Goal: Book appointment/travel/reservation

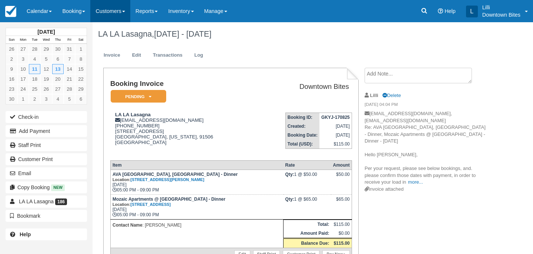
click at [118, 11] on link "Customers" at bounding box center [110, 11] width 40 height 22
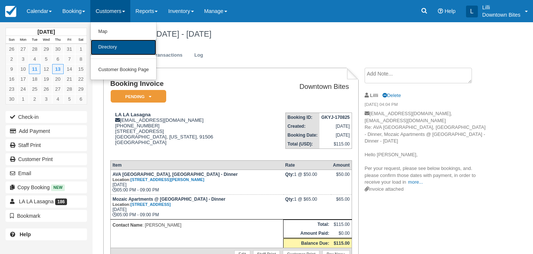
click at [120, 48] on link "Directory" at bounding box center [123, 48] width 65 height 16
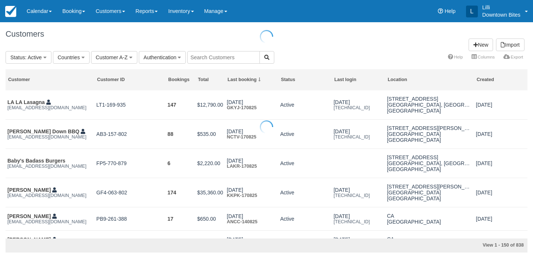
click at [226, 60] on body "Menu Calendar Customer Inventory Month Week Day Booking Daily Manifest Daily Li…" at bounding box center [266, 127] width 533 height 254
type input "bill"
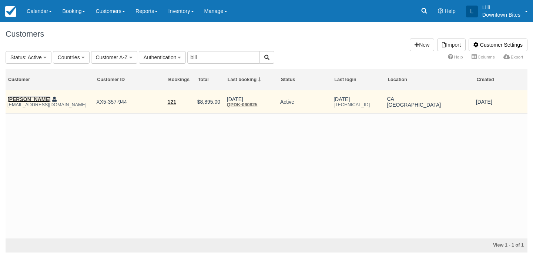
click at [29, 99] on link "William Sloggatt" at bounding box center [28, 99] width 43 height 6
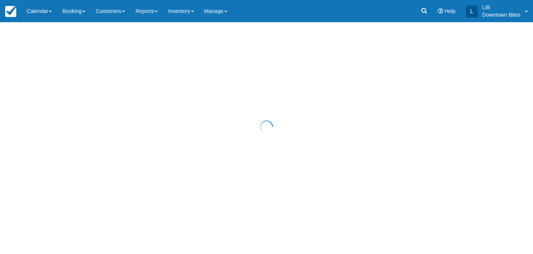
select select "50"
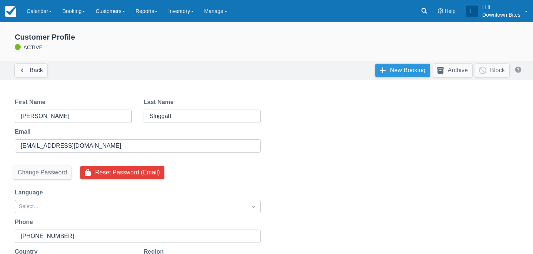
click at [392, 70] on link "New Booking" at bounding box center [402, 70] width 55 height 13
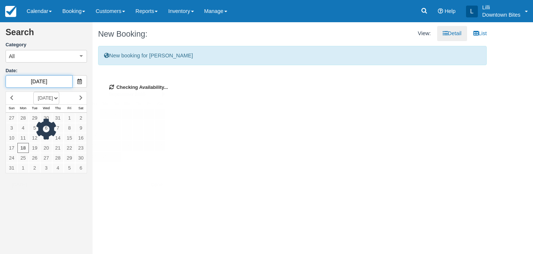
click at [60, 80] on input "[DATE]" at bounding box center [39, 81] width 67 height 13
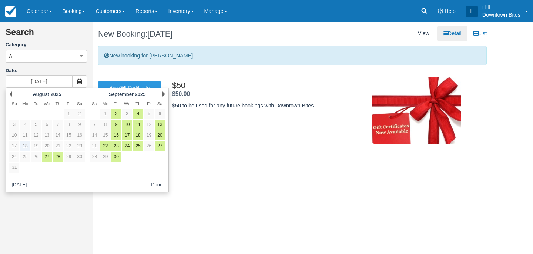
click at [162, 94] on div "Next [DATE]" at bounding box center [127, 94] width 80 height 10
click at [163, 93] on link "Next" at bounding box center [163, 94] width 3 height 6
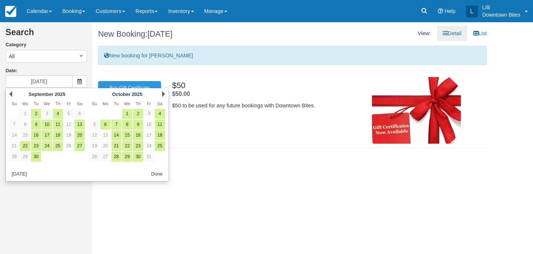
click at [163, 93] on link "Next" at bounding box center [163, 94] width 3 height 6
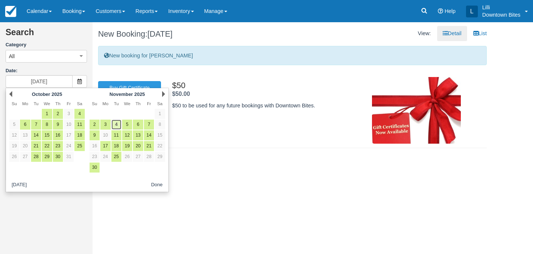
click at [117, 125] on link "4" at bounding box center [116, 124] width 10 height 10
type input "11/04/25"
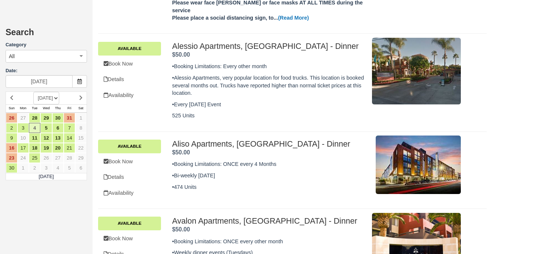
scroll to position [298, 0]
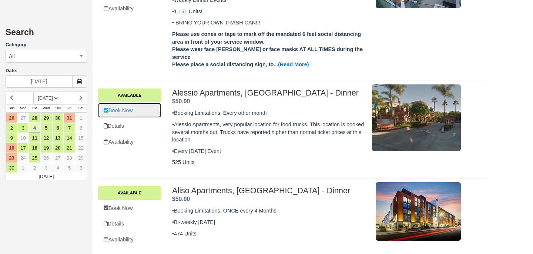
click at [117, 103] on link "Book Now" at bounding box center [129, 110] width 63 height 15
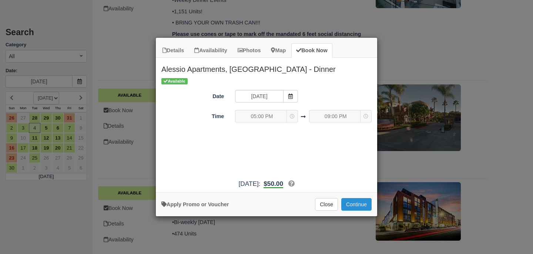
click at [367, 206] on button "Continue" at bounding box center [356, 204] width 30 height 13
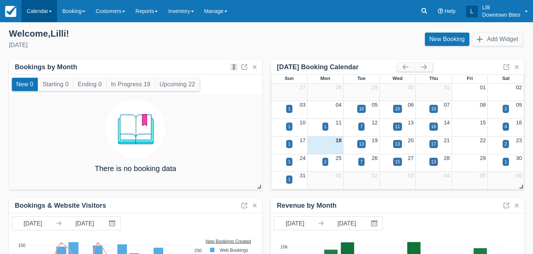
click at [32, 14] on link "Calendar" at bounding box center [39, 11] width 36 height 22
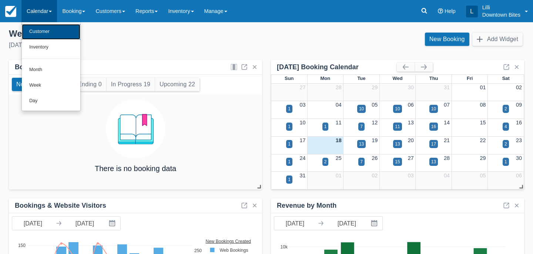
click at [36, 34] on link "Customer" at bounding box center [51, 32] width 58 height 16
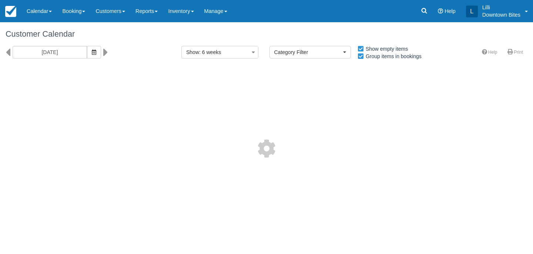
select select
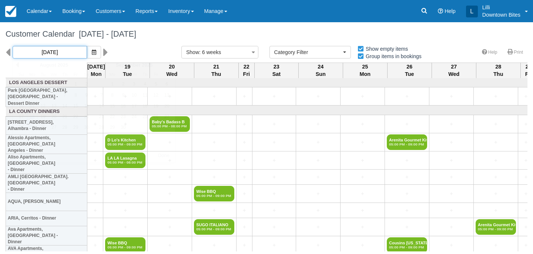
click at [63, 52] on input "08/18/25" at bounding box center [50, 52] width 74 height 13
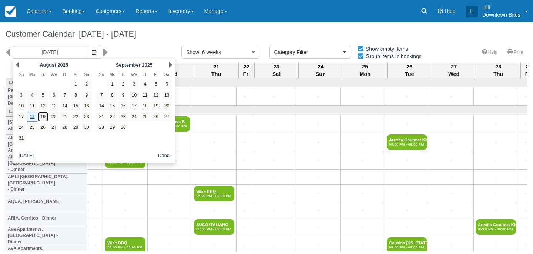
click at [45, 116] on link "19" at bounding box center [43, 117] width 10 height 10
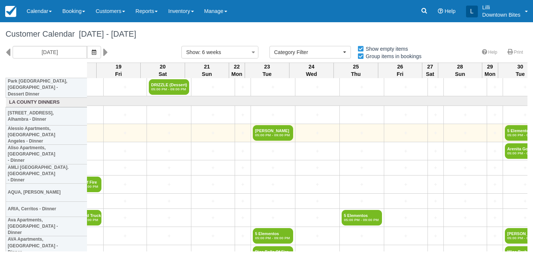
scroll to position [9, 1235]
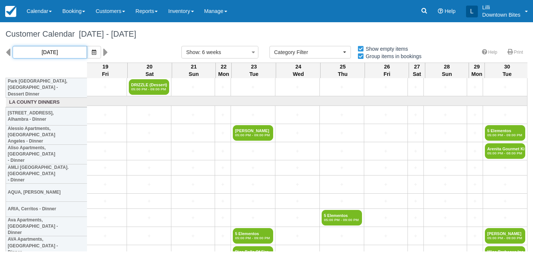
click at [47, 50] on input "08/19/25" at bounding box center [50, 52] width 74 height 13
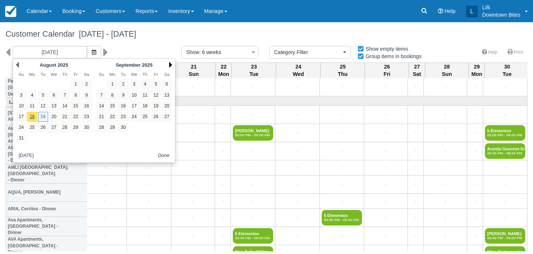
click at [169, 64] on link "Next" at bounding box center [170, 65] width 3 height 6
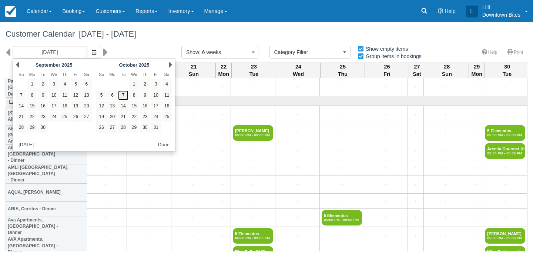
click at [122, 97] on link "7" at bounding box center [123, 95] width 10 height 10
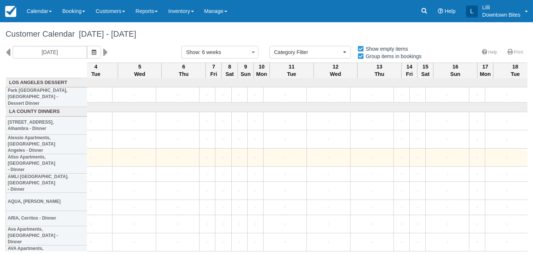
scroll to position [0, 1029]
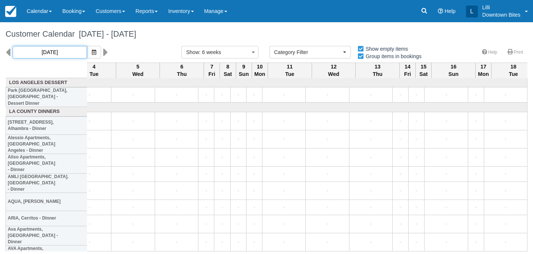
click at [53, 46] on input "10/07/25" at bounding box center [50, 52] width 74 height 13
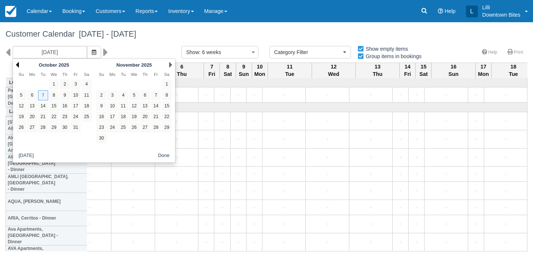
click at [18, 63] on link "Prev" at bounding box center [17, 65] width 3 height 6
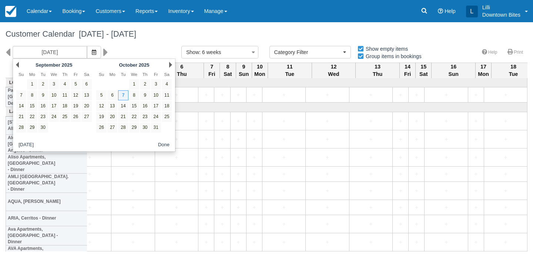
click at [18, 63] on link "Prev" at bounding box center [17, 65] width 3 height 6
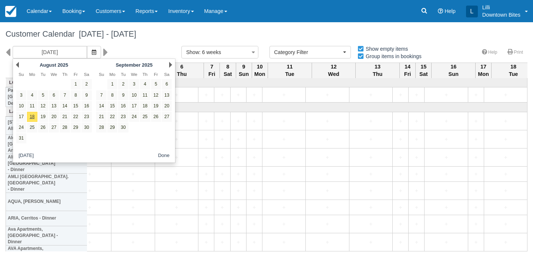
click at [18, 63] on link "Prev" at bounding box center [17, 65] width 3 height 6
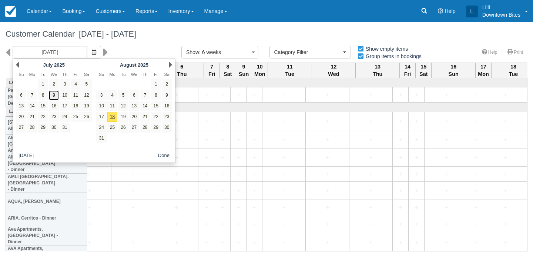
click at [55, 96] on link "9" at bounding box center [54, 95] width 10 height 10
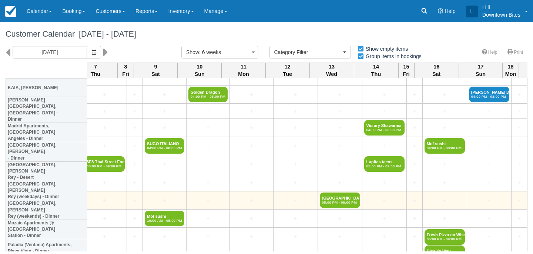
scroll to position [628, 1178]
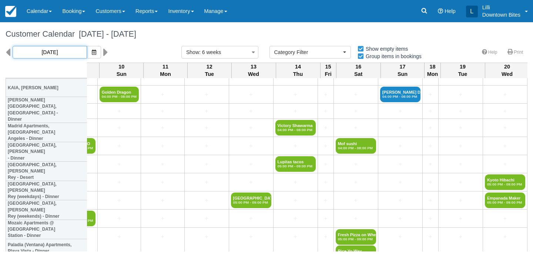
click at [54, 54] on input "07/09/25" at bounding box center [50, 52] width 74 height 13
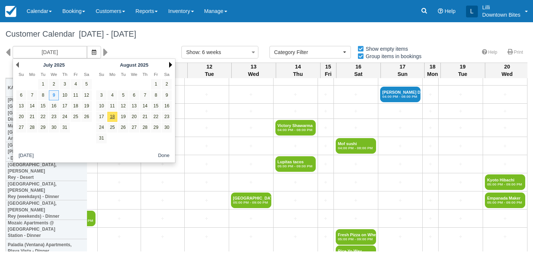
click at [171, 64] on link "Next" at bounding box center [170, 65] width 3 height 6
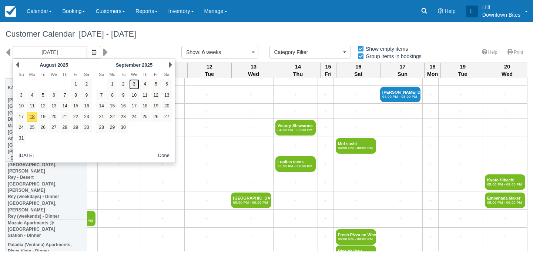
click at [132, 85] on link "3" at bounding box center [134, 84] width 10 height 10
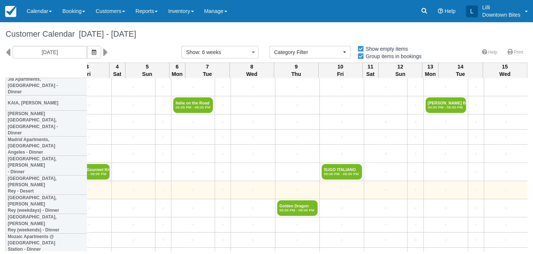
scroll to position [614, 1206]
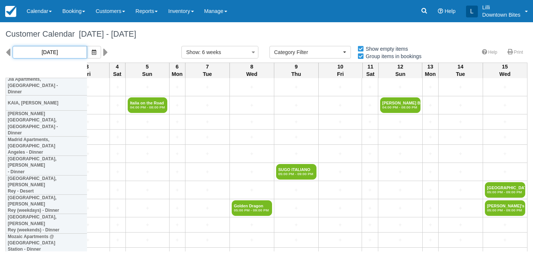
click at [61, 54] on input "09/03/25" at bounding box center [50, 52] width 74 height 13
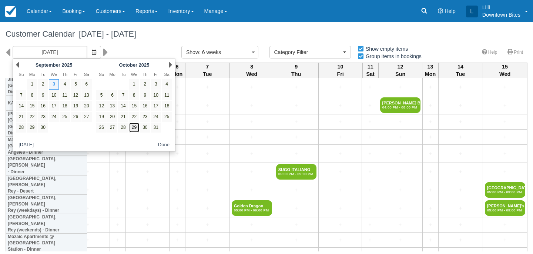
click at [135, 129] on link "29" at bounding box center [134, 127] width 10 height 10
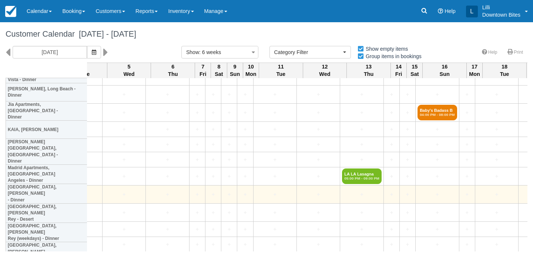
scroll to position [580, 210]
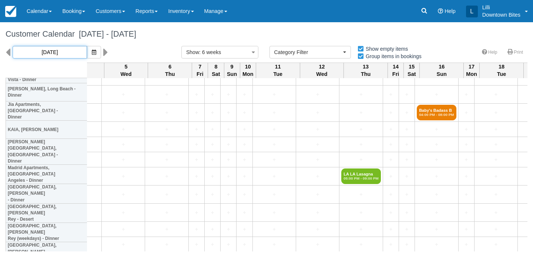
click at [60, 48] on input "10/29/25" at bounding box center [50, 52] width 74 height 13
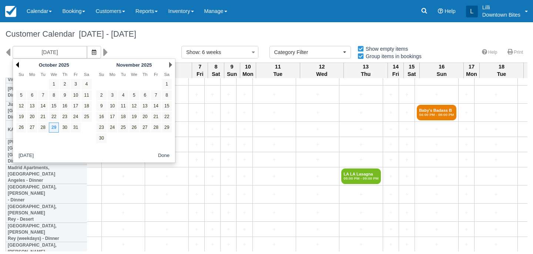
click at [16, 65] on link "Prev" at bounding box center [17, 65] width 3 height 6
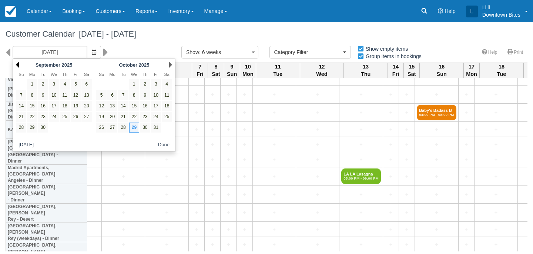
click at [16, 65] on link "Prev" at bounding box center [17, 65] width 3 height 6
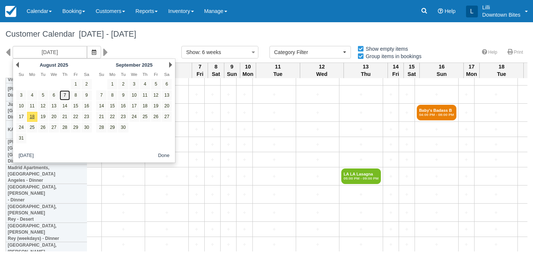
click at [66, 95] on link "7" at bounding box center [65, 95] width 10 height 10
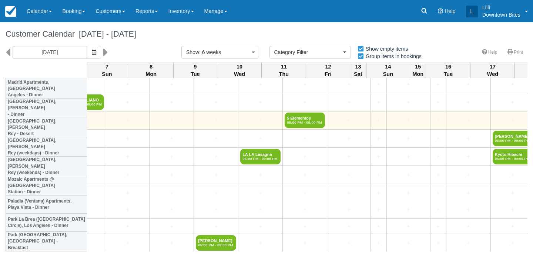
scroll to position [672, 1235]
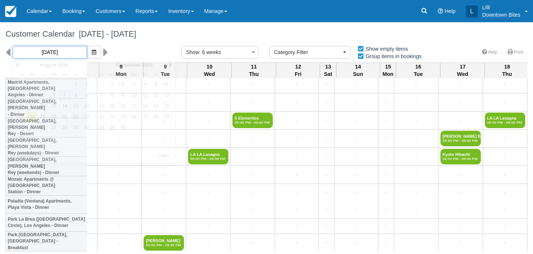
click at [53, 53] on input "08/07/25" at bounding box center [50, 52] width 74 height 13
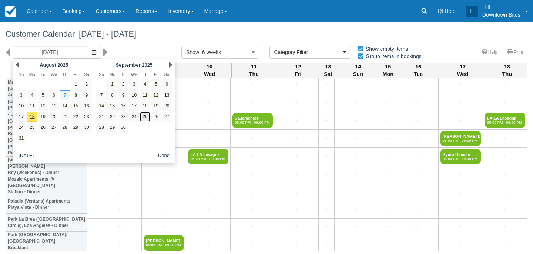
click at [147, 117] on link "25" at bounding box center [145, 117] width 10 height 10
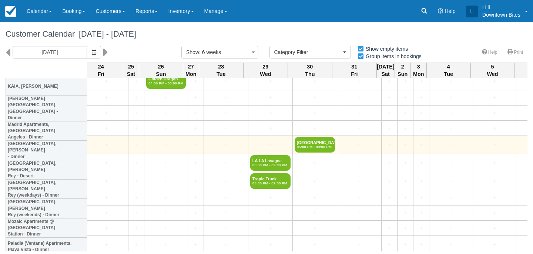
scroll to position [635, 1092]
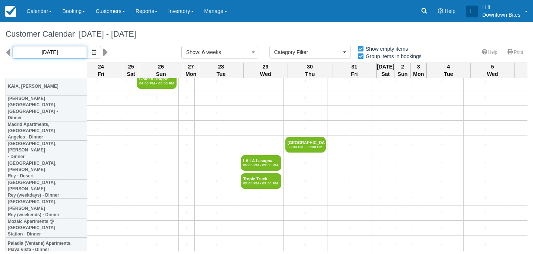
click at [64, 47] on input "09/25/25" at bounding box center [50, 52] width 74 height 13
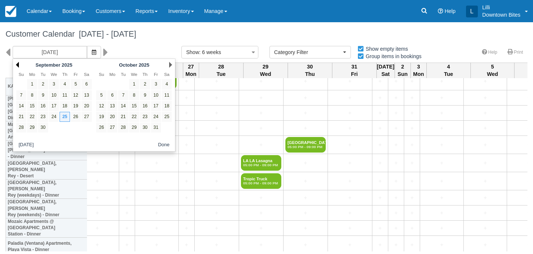
click at [18, 65] on link "Prev" at bounding box center [17, 65] width 3 height 6
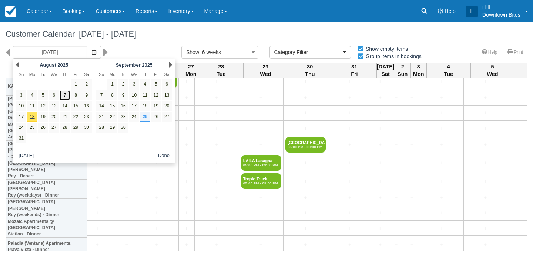
click at [64, 96] on link "7" at bounding box center [65, 95] width 10 height 10
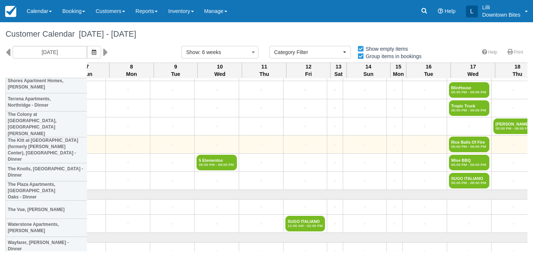
scroll to position [953, 1235]
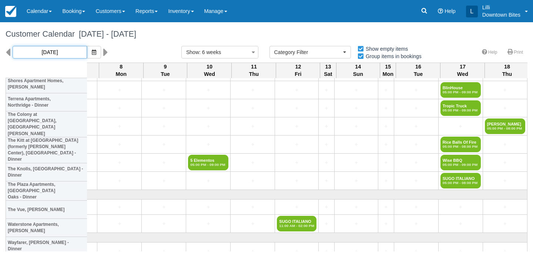
click at [55, 53] on input "08/07/25" at bounding box center [50, 52] width 74 height 13
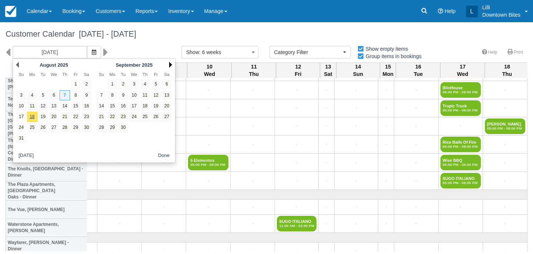
click at [170, 64] on link "Next" at bounding box center [170, 65] width 3 height 6
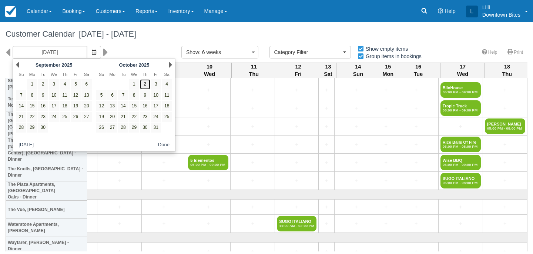
click at [145, 85] on link "2" at bounding box center [145, 84] width 10 height 10
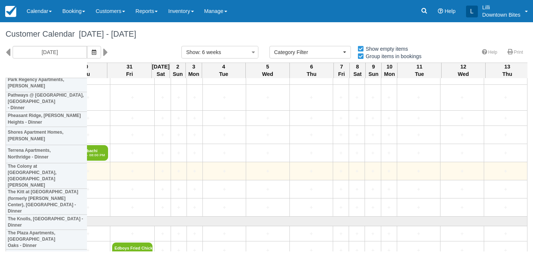
scroll to position [889, 1063]
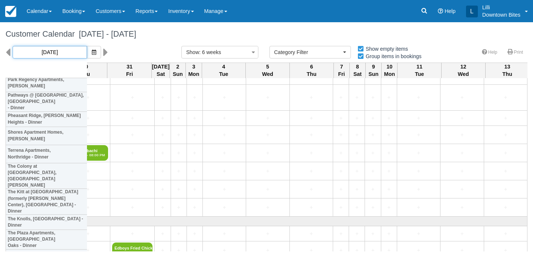
click at [58, 56] on input "10/02/25" at bounding box center [50, 52] width 74 height 13
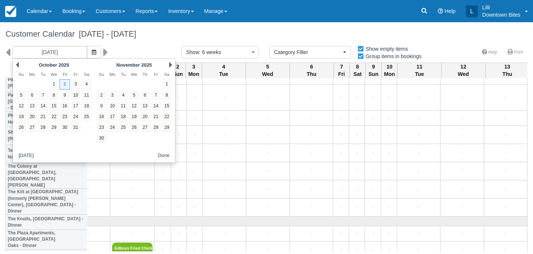
click at [20, 64] on div "Prev October 2025" at bounding box center [54, 65] width 80 height 10
click at [18, 64] on link "Prev" at bounding box center [17, 65] width 3 height 6
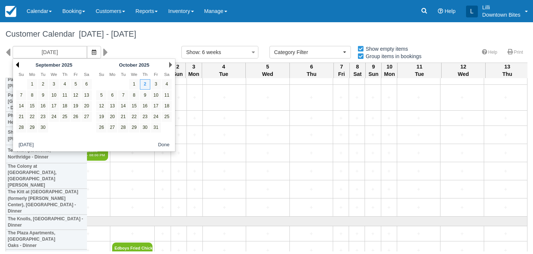
click at [18, 65] on link "Prev" at bounding box center [17, 65] width 3 height 6
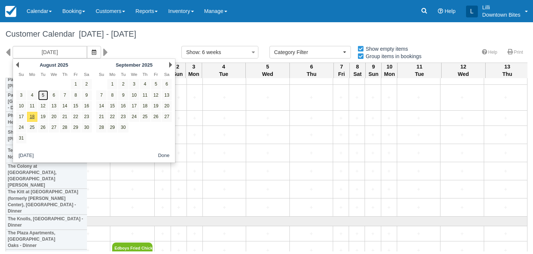
click at [43, 95] on link "5" at bounding box center [43, 95] width 10 height 10
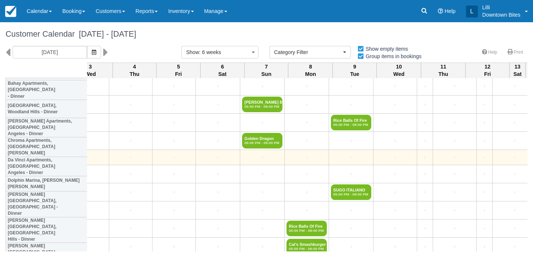
scroll to position [331, 1234]
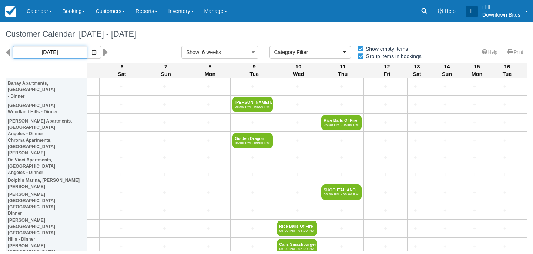
click at [48, 50] on input "08/05/25" at bounding box center [50, 52] width 74 height 13
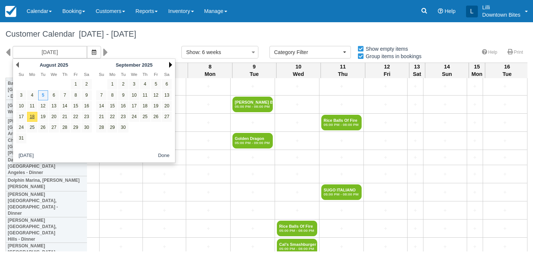
click at [170, 64] on link "Next" at bounding box center [170, 65] width 3 height 6
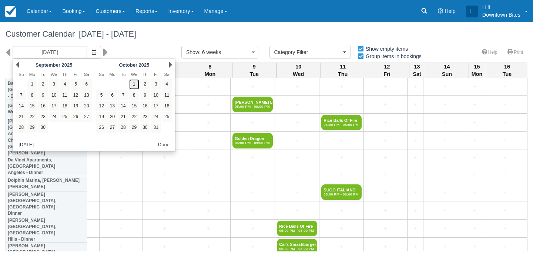
click at [132, 84] on link "1" at bounding box center [134, 84] width 10 height 10
type input "10/01/25"
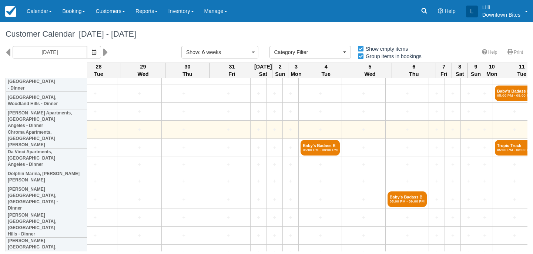
scroll to position [342, 1010]
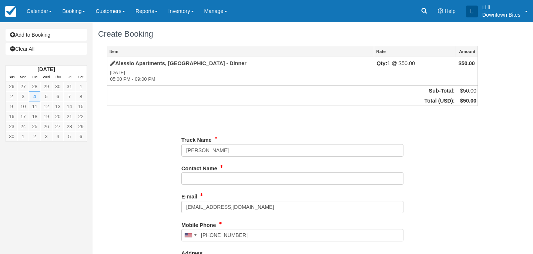
type input "[PHONE_NUMBER]"
click at [66, 38] on link "Add to Booking" at bounding box center [46, 35] width 81 height 12
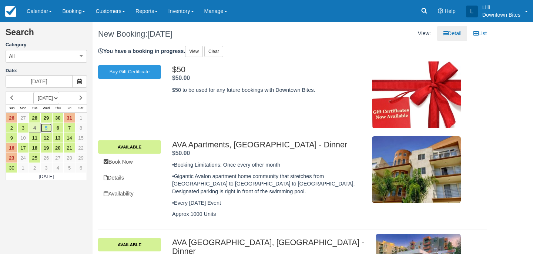
click at [48, 129] on link "5" at bounding box center [45, 128] width 11 height 10
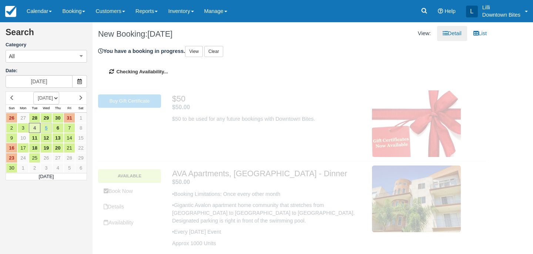
type input "11/05/25"
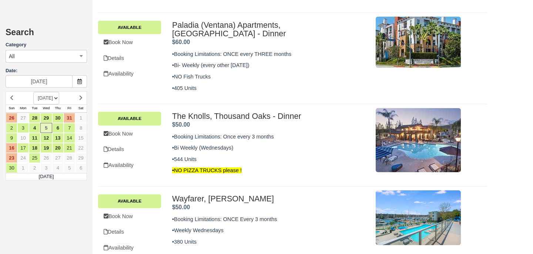
scroll to position [352, 0]
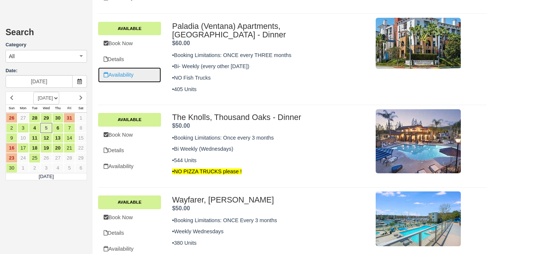
click at [128, 74] on link "Availability" at bounding box center [129, 74] width 63 height 15
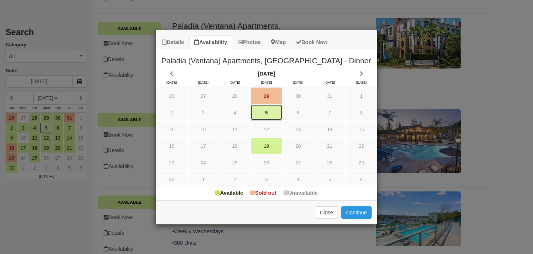
click at [268, 112] on link "5" at bounding box center [265, 112] width 31 height 17
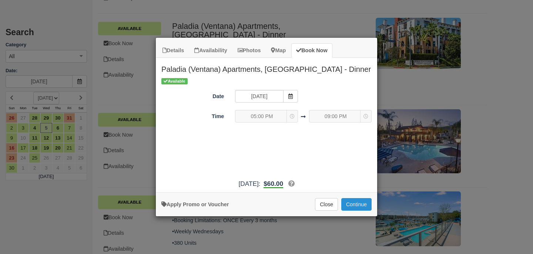
click at [357, 203] on button "Continue" at bounding box center [356, 204] width 30 height 13
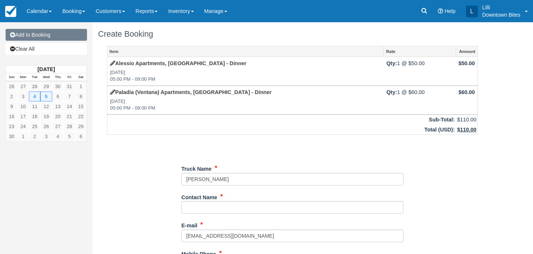
click at [59, 34] on link "Add to Booking" at bounding box center [46, 35] width 81 height 12
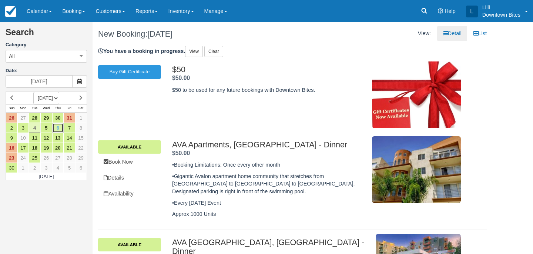
click at [58, 127] on link "6" at bounding box center [57, 128] width 11 height 10
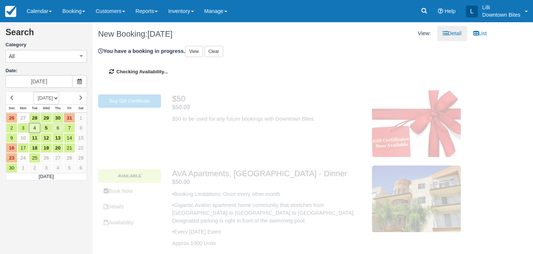
type input "[DATE]"
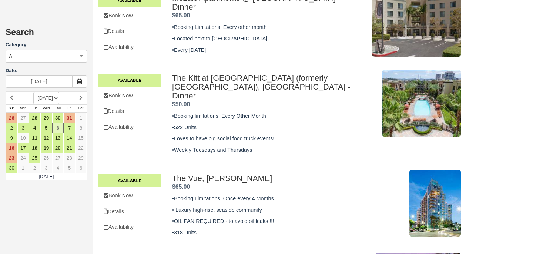
scroll to position [706, 0]
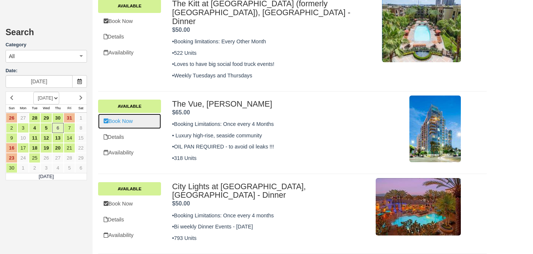
click at [130, 114] on link "Book Now" at bounding box center [129, 121] width 63 height 15
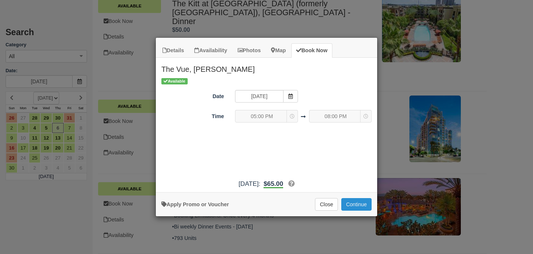
click at [359, 202] on button "Continue" at bounding box center [356, 204] width 30 height 13
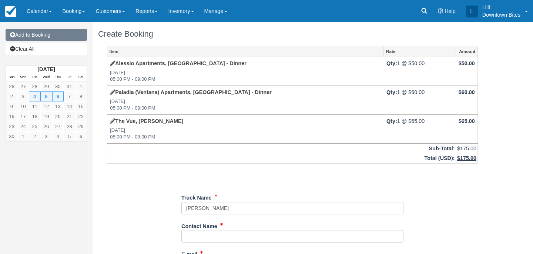
click at [55, 37] on link "Add to Booking" at bounding box center [46, 35] width 81 height 12
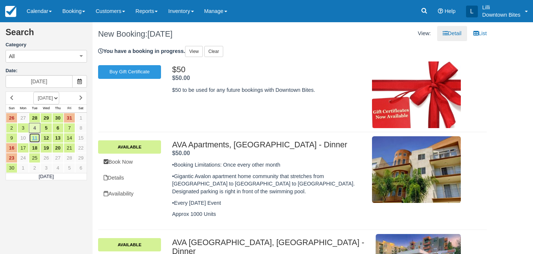
click at [34, 138] on link "11" at bounding box center [34, 138] width 11 height 10
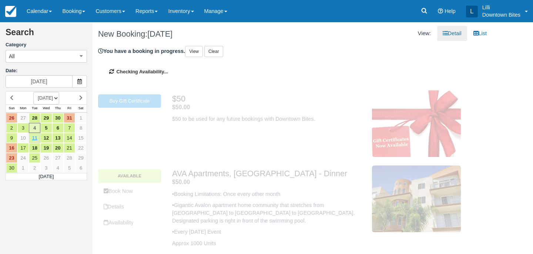
type input "[DATE]"
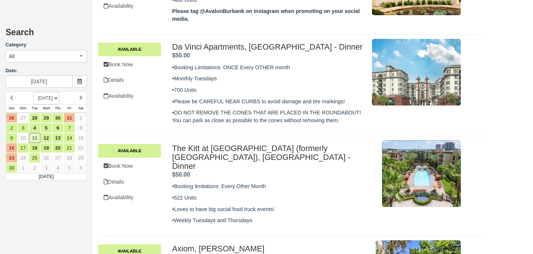
scroll to position [367, 0]
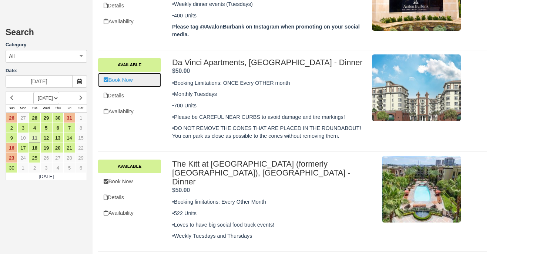
click at [127, 80] on link "Book Now" at bounding box center [129, 79] width 63 height 15
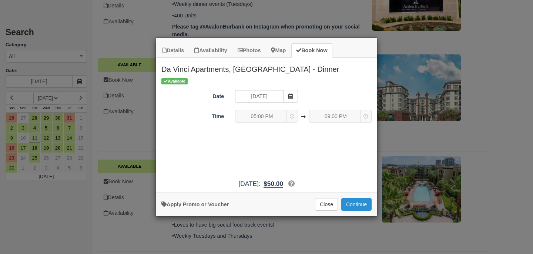
click at [358, 202] on button "Continue" at bounding box center [356, 204] width 30 height 13
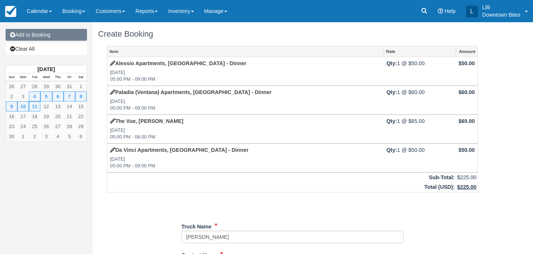
click at [55, 36] on link "Add to Booking" at bounding box center [46, 35] width 81 height 12
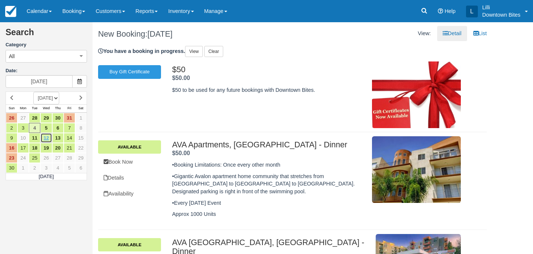
click at [47, 138] on link "12" at bounding box center [45, 138] width 11 height 10
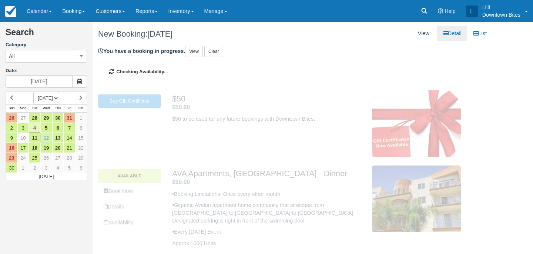
type input "[DATE]"
